Goal: Information Seeking & Learning: Find specific fact

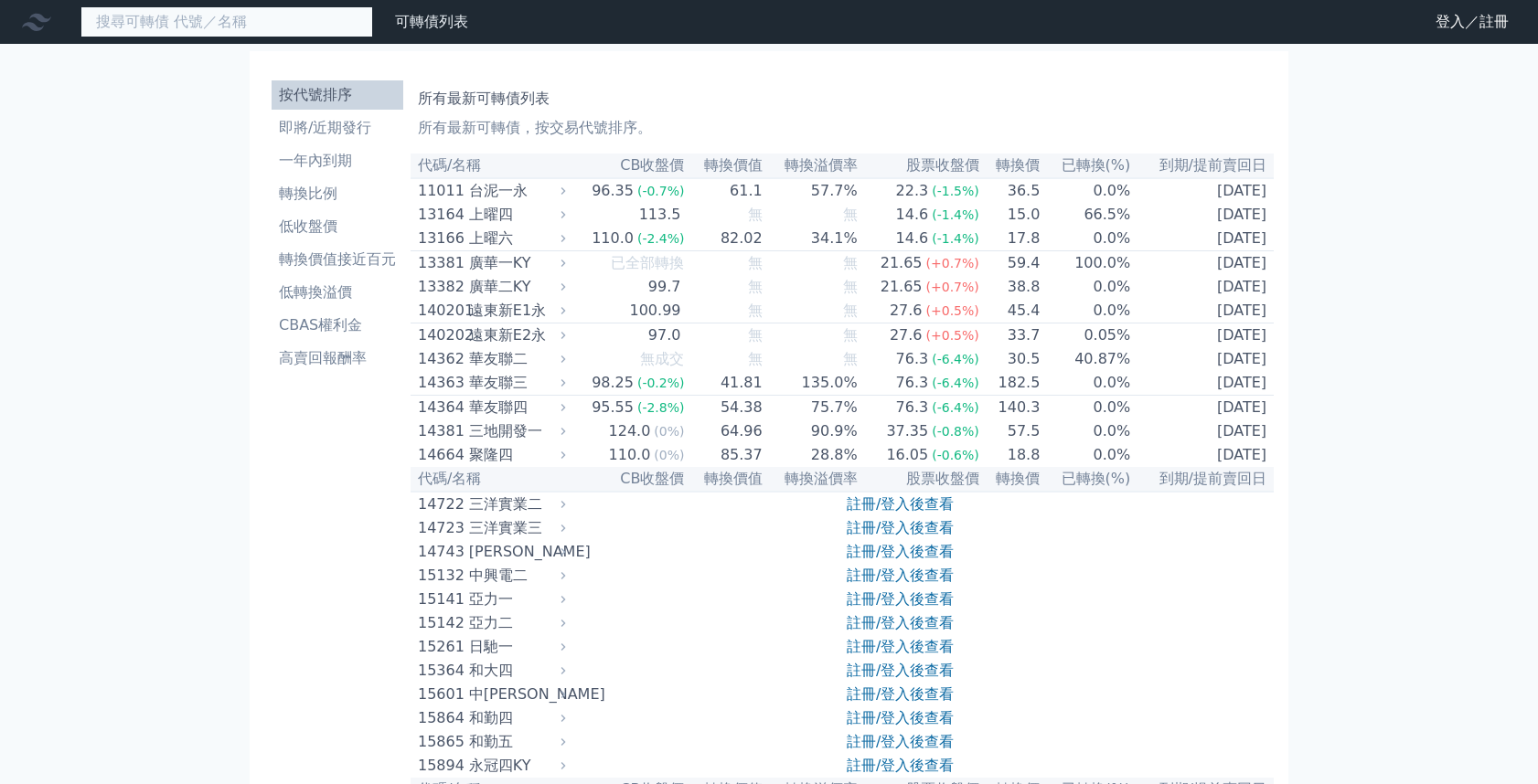
click at [168, 27] on input at bounding box center [226, 22] width 293 height 31
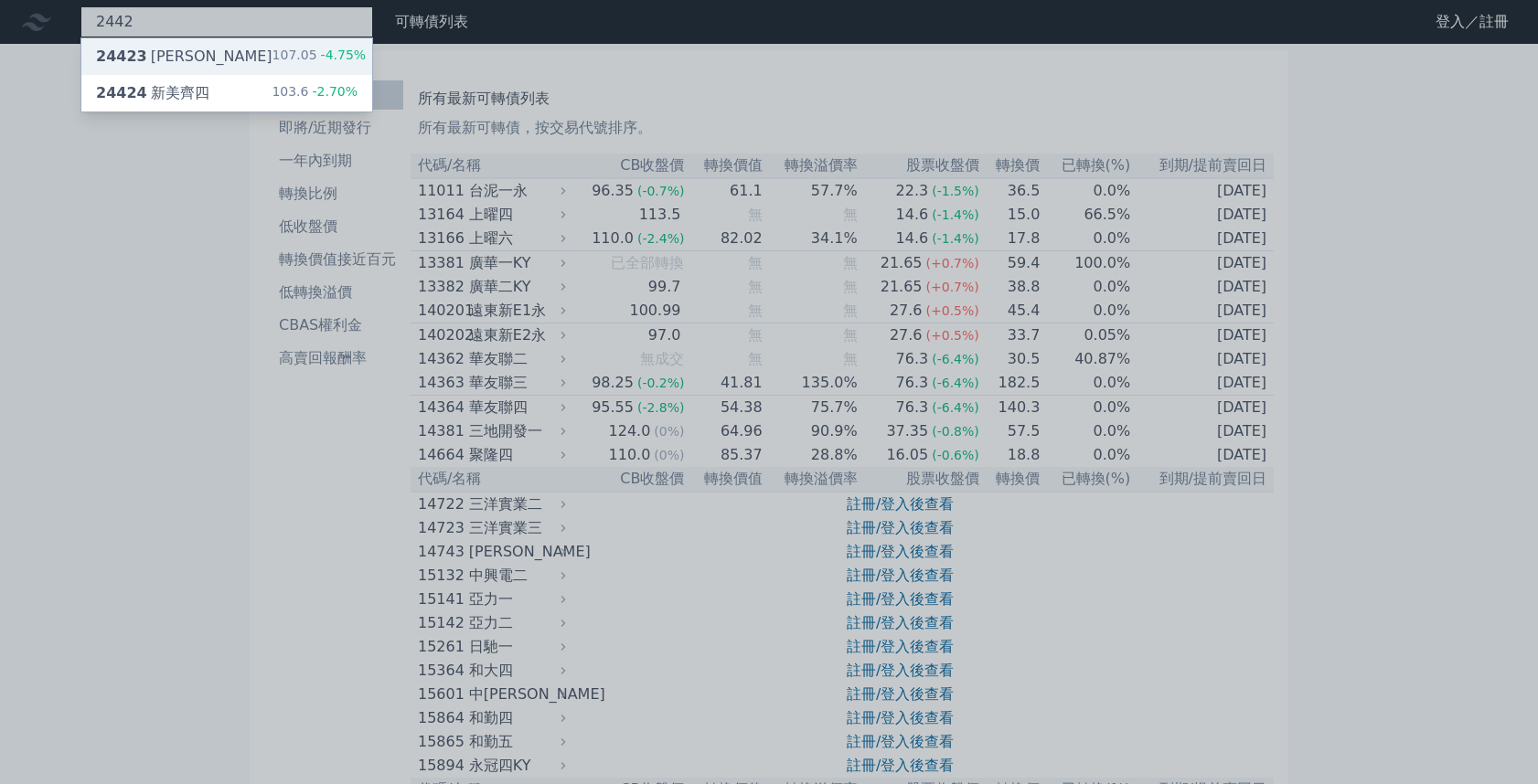
type input "2442"
click at [272, 52] on div "107.05 -4.75%" at bounding box center [320, 56] width 94 height 22
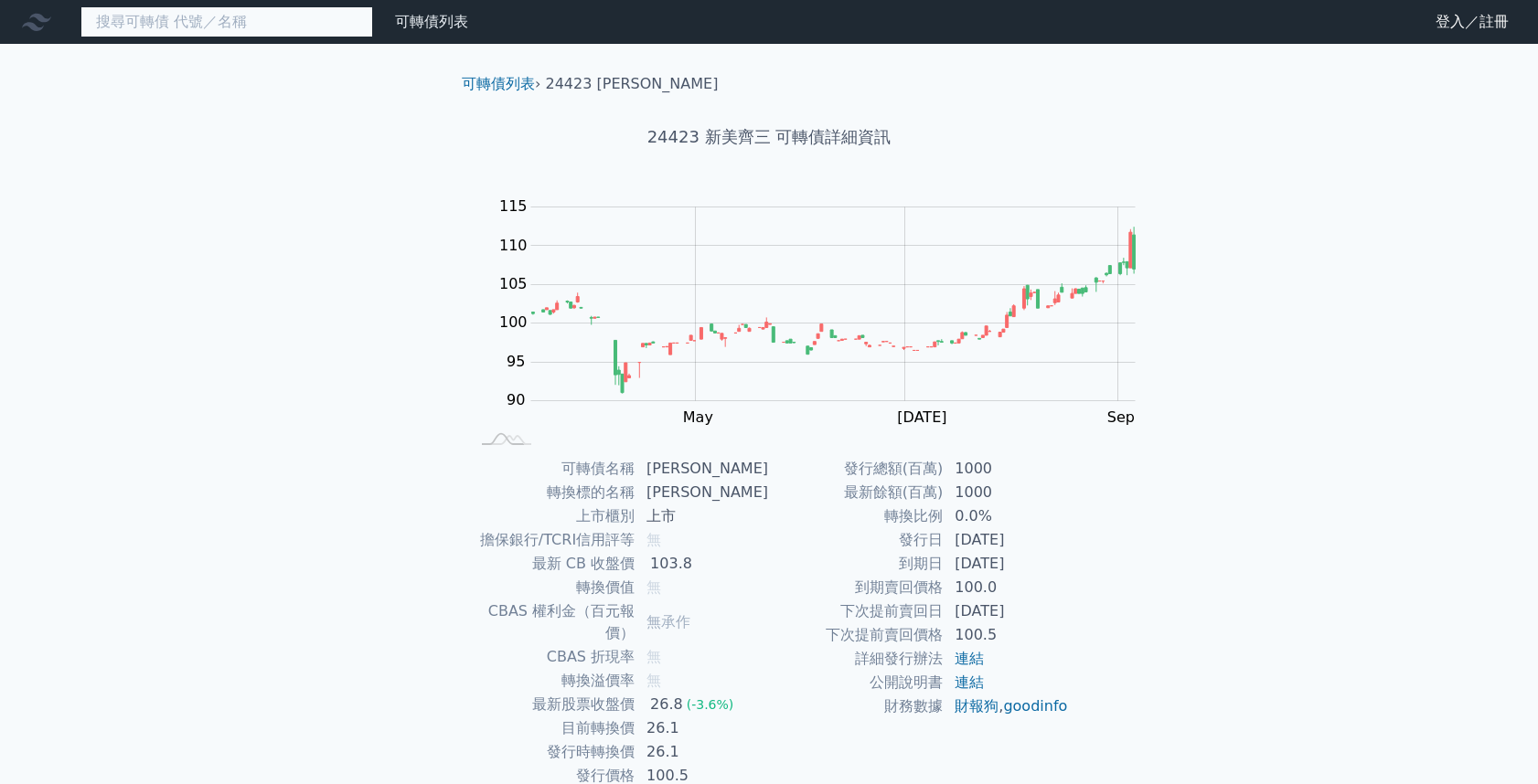
click at [90, 32] on input at bounding box center [226, 22] width 293 height 31
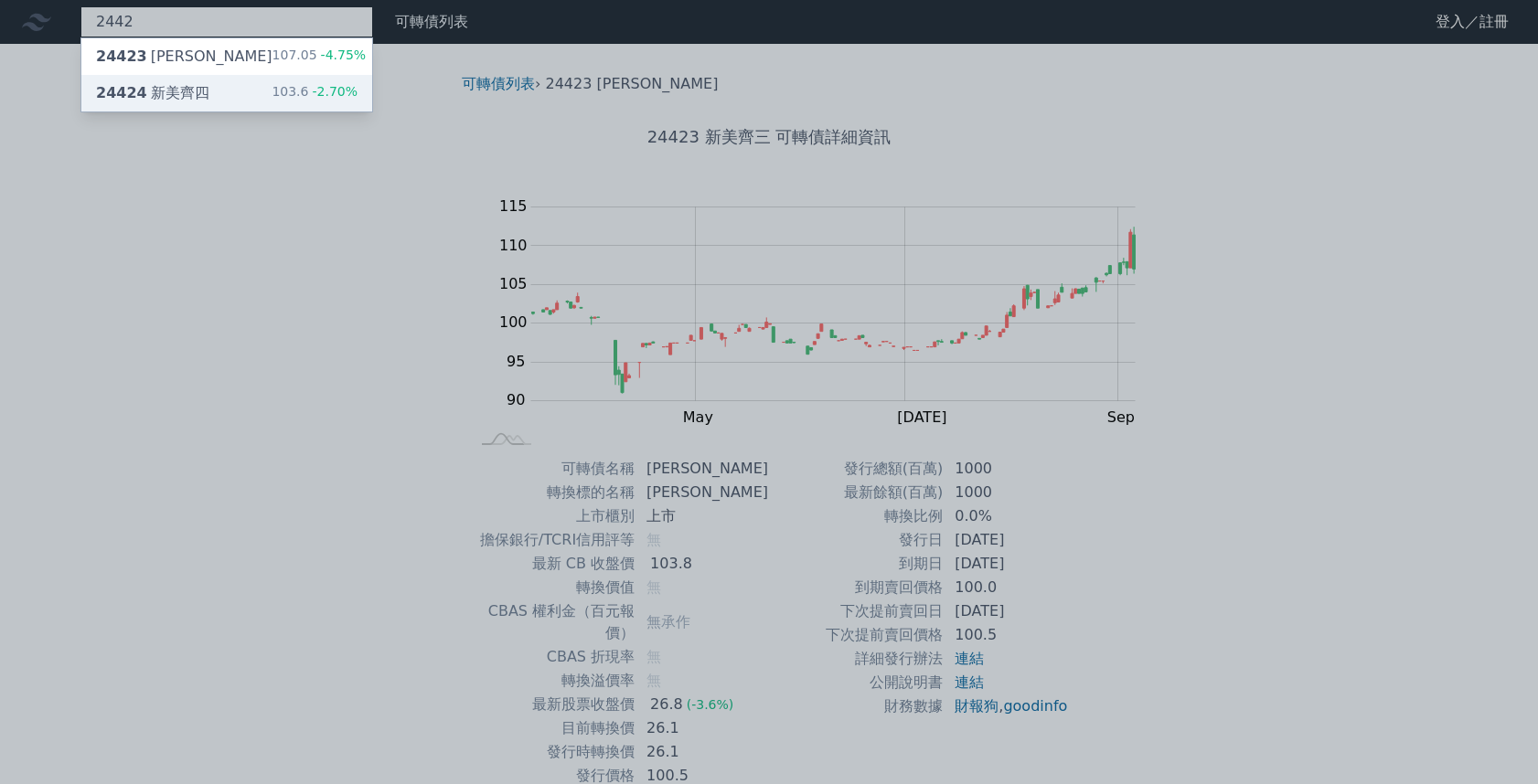
type input "2442"
click at [272, 85] on div "103.6 -2.70%" at bounding box center [314, 93] width 86 height 22
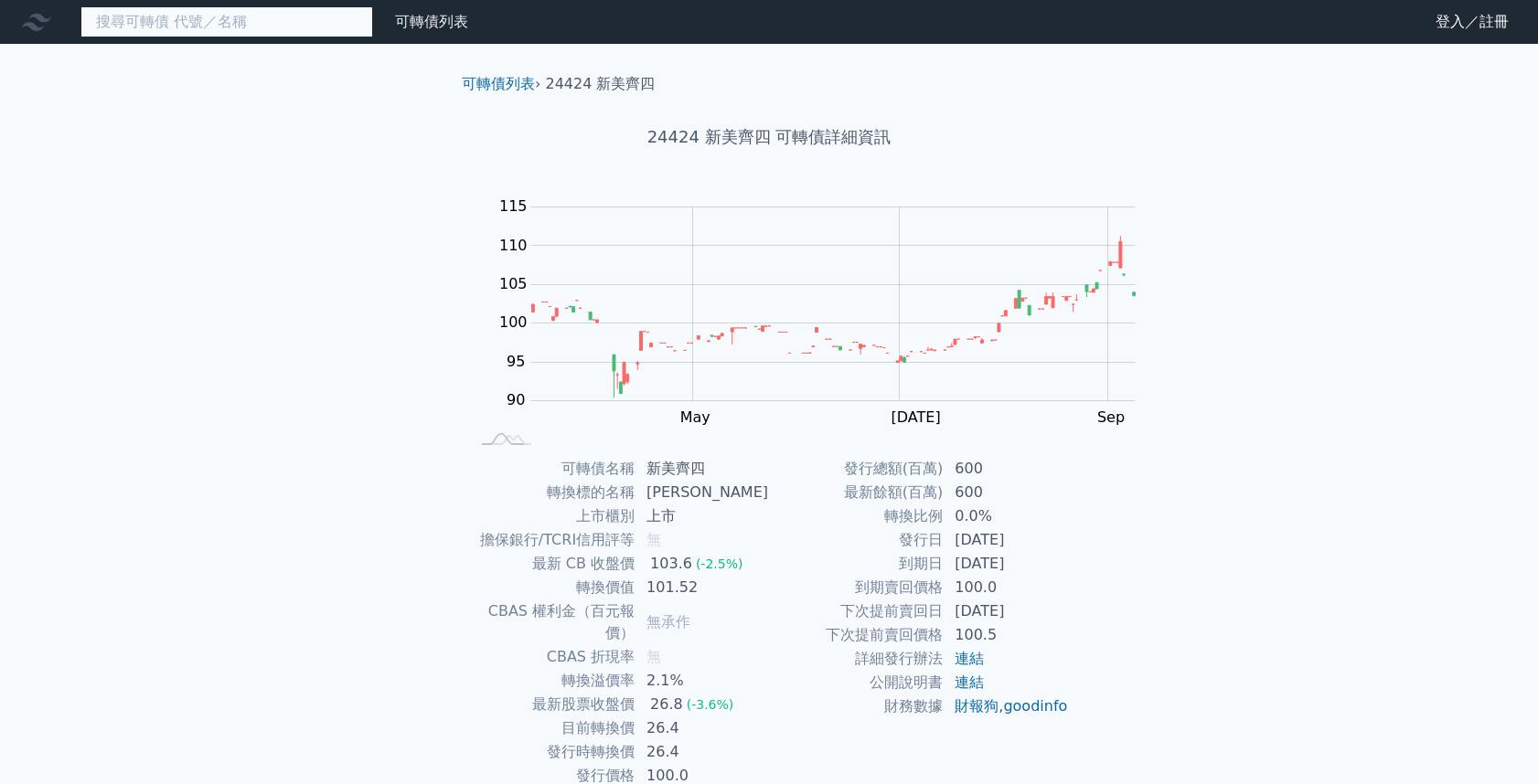
click at [147, 32] on input at bounding box center [226, 22] width 293 height 31
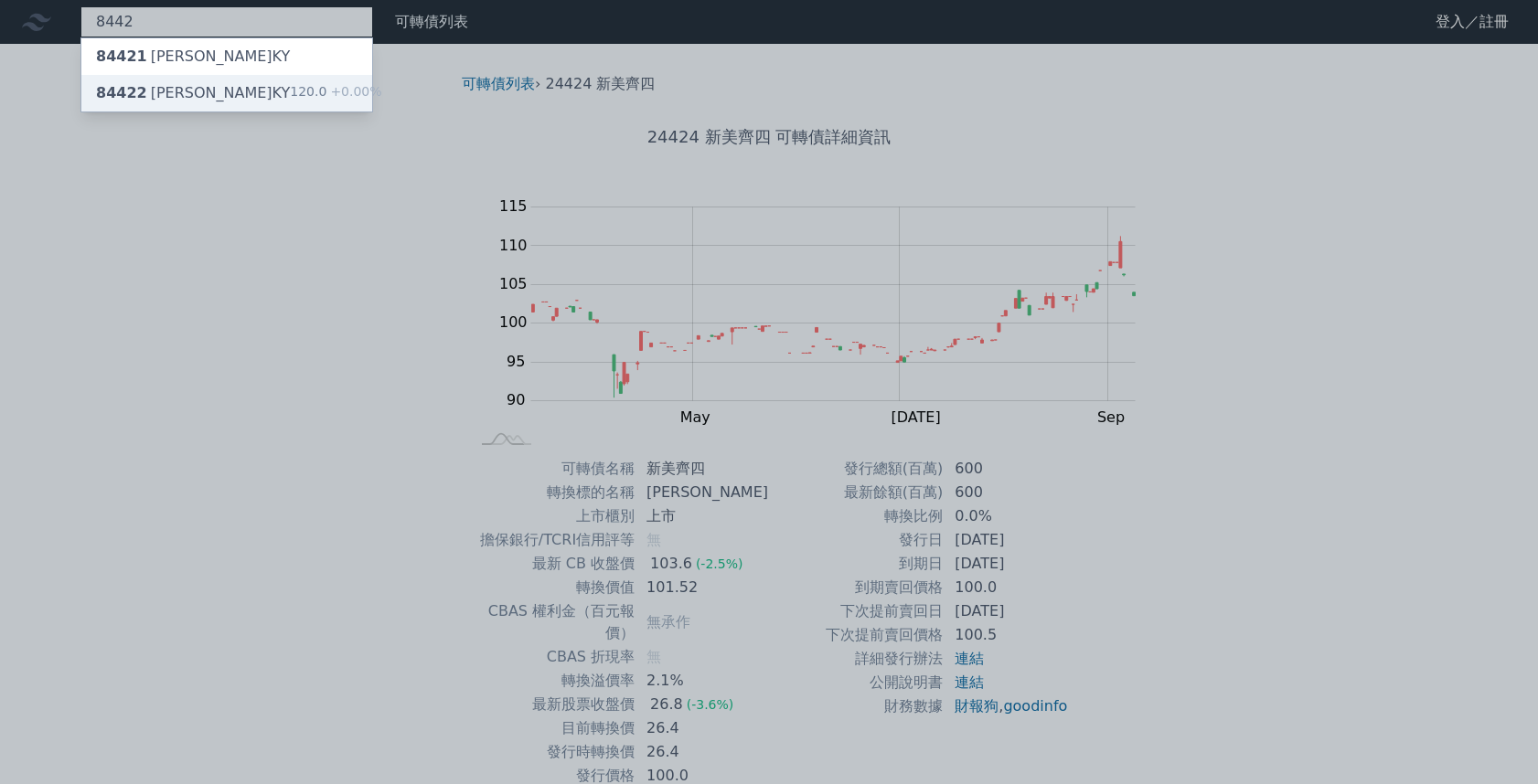
type input "8442"
click at [176, 82] on div "84422 威宏二KY 120.0 +0.00%" at bounding box center [226, 93] width 291 height 37
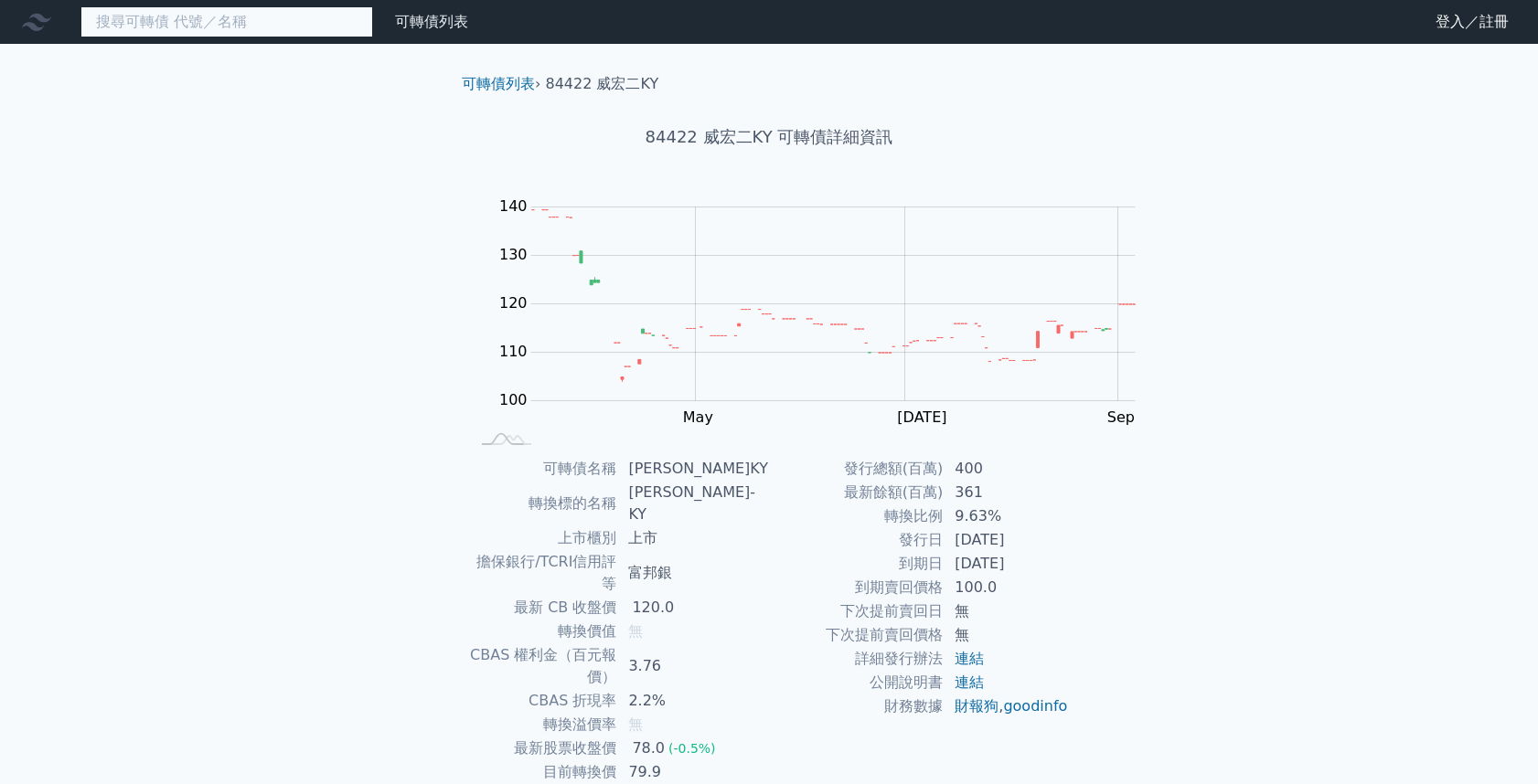
click at [153, 11] on input at bounding box center [226, 22] width 293 height 31
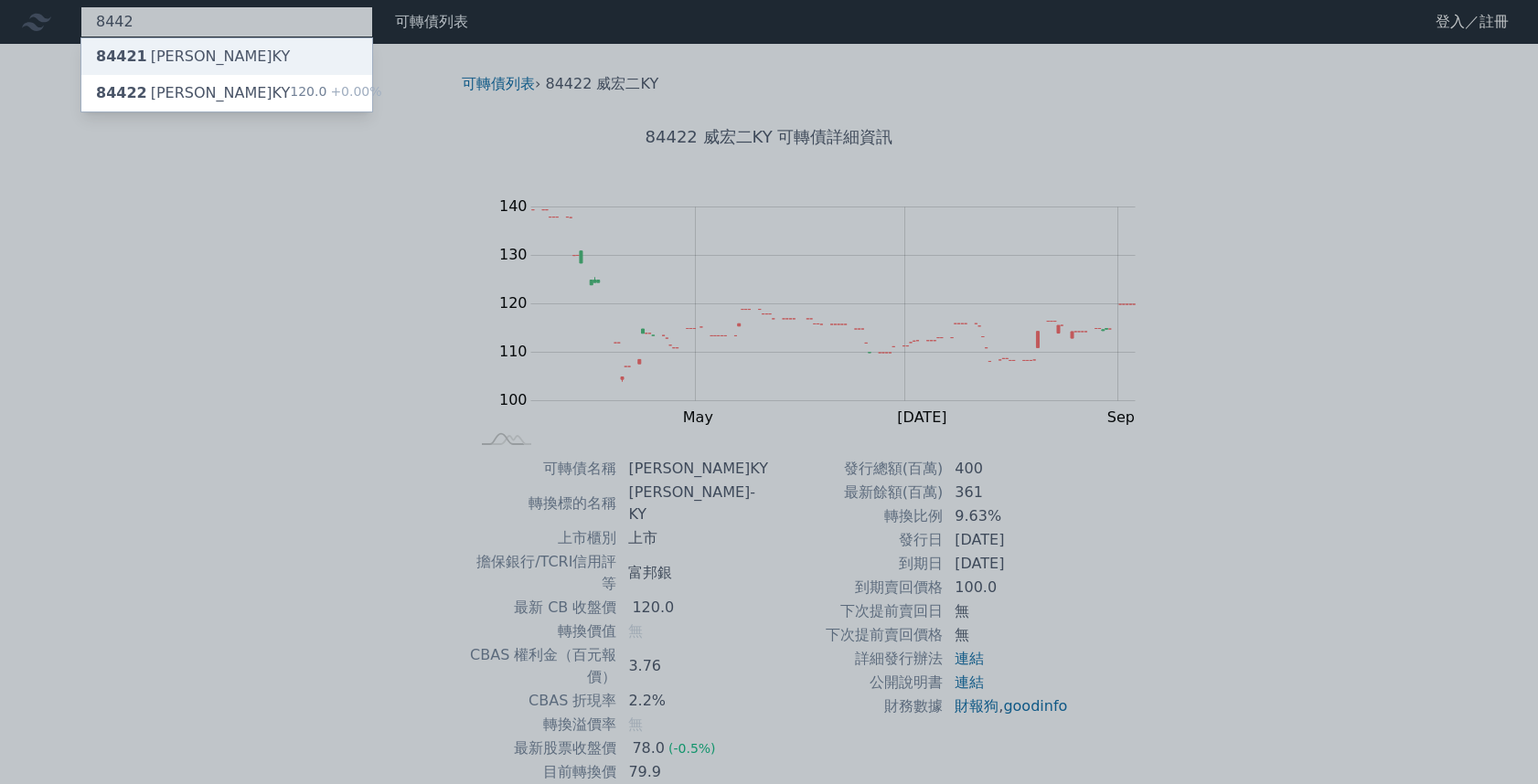
type input "8442"
click at [132, 56] on div "84421 威宏一KY" at bounding box center [193, 56] width 194 height 22
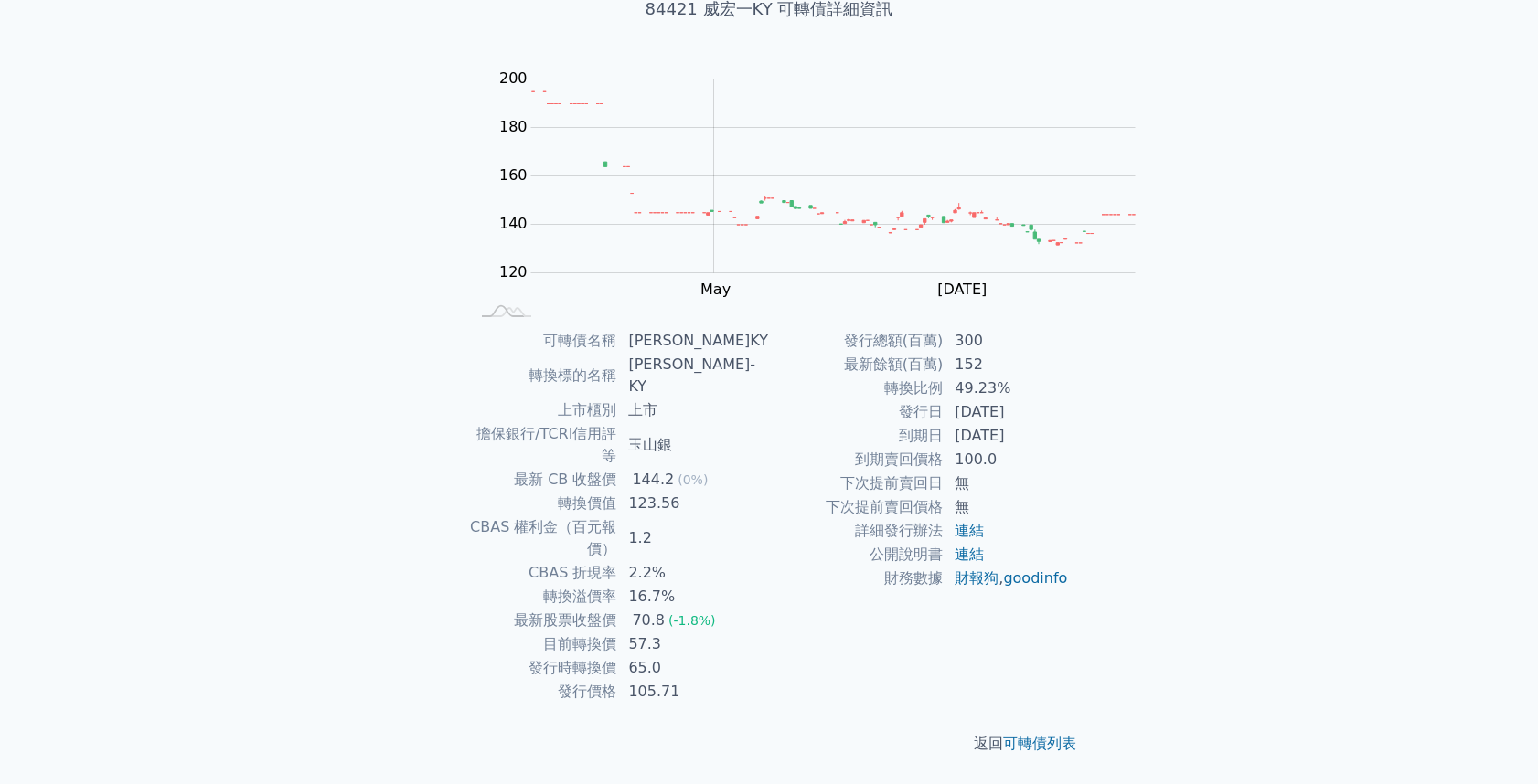
scroll to position [196, 0]
drag, startPoint x: 783, startPoint y: 583, endPoint x: 825, endPoint y: 581, distance: 42.0
click at [943, 401] on td "49.23%" at bounding box center [1006, 389] width 126 height 24
